Goal: Information Seeking & Learning: Check status

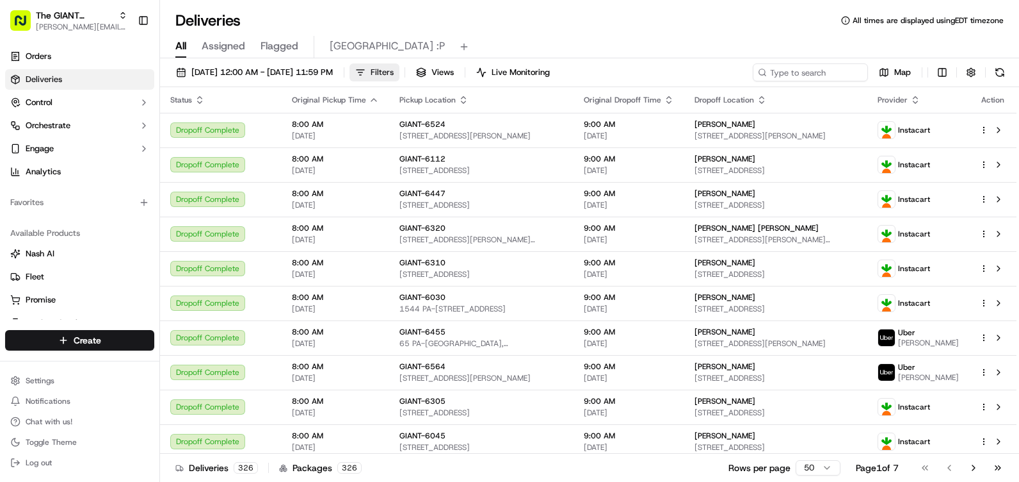
click at [400, 70] on button "Filters" at bounding box center [375, 72] width 50 height 18
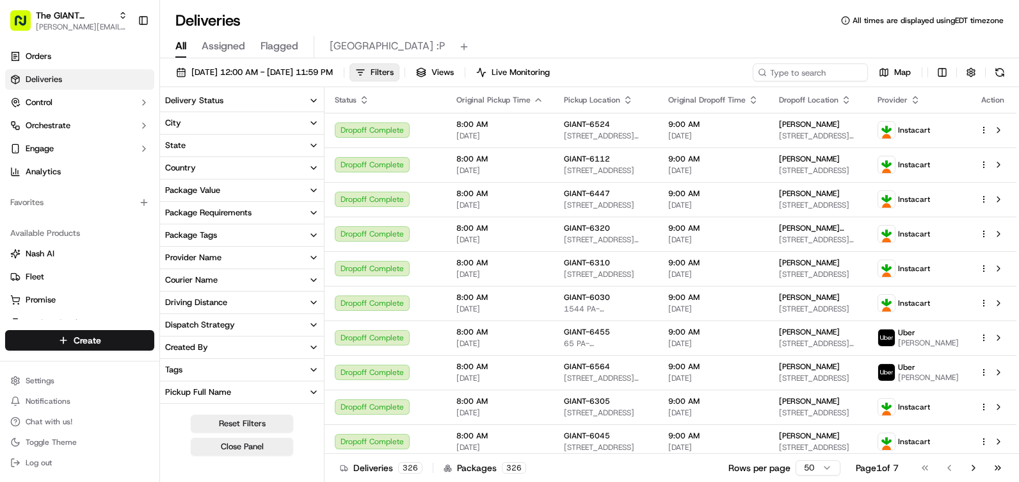
click at [240, 127] on button "City" at bounding box center [242, 123] width 164 height 22
click at [239, 142] on input at bounding box center [250, 146] width 138 height 20
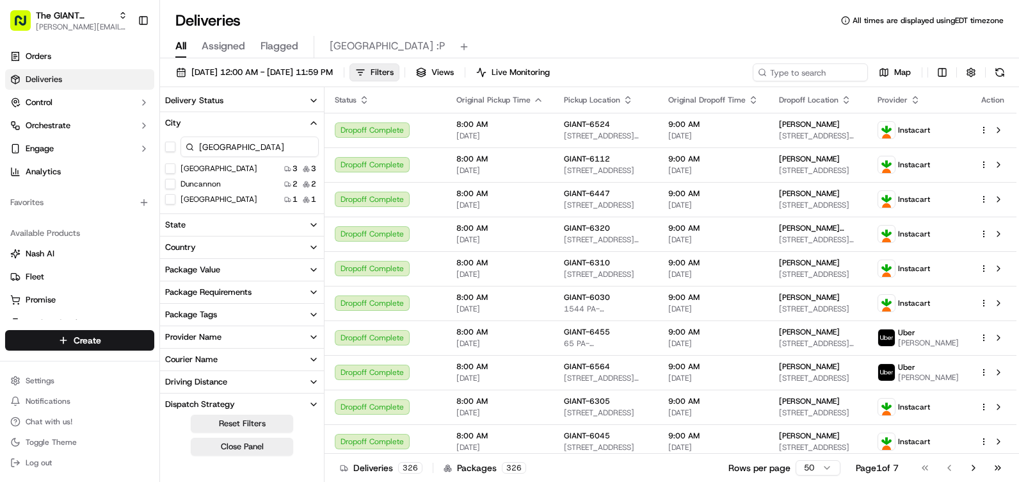
type input "newport"
click at [168, 168] on button "Newport" at bounding box center [170, 168] width 10 height 10
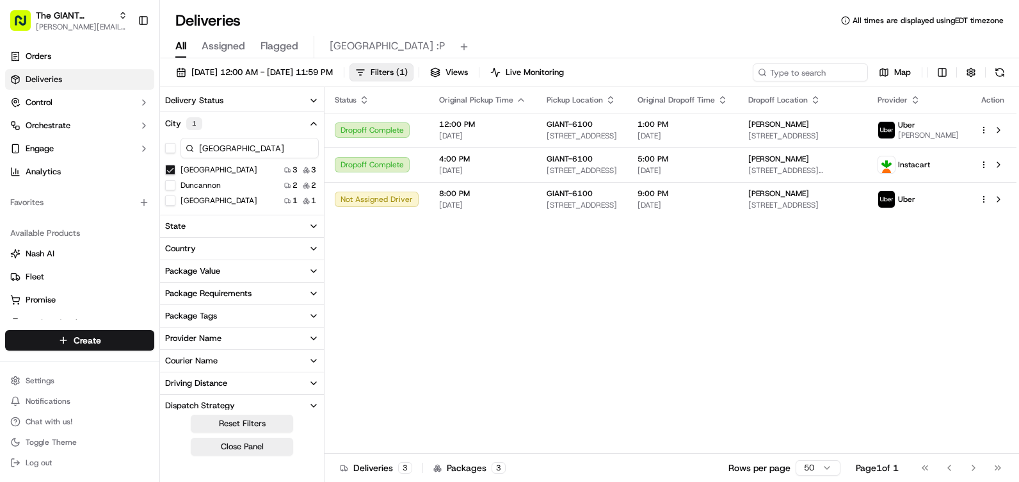
click at [379, 284] on div "Status Original Pickup Time Pickup Location Original Dropoff Time Dropoff Locat…" at bounding box center [671, 270] width 692 height 366
click at [217, 451] on button "Close Panel" at bounding box center [242, 446] width 102 height 18
